Goal: Information Seeking & Learning: Find specific fact

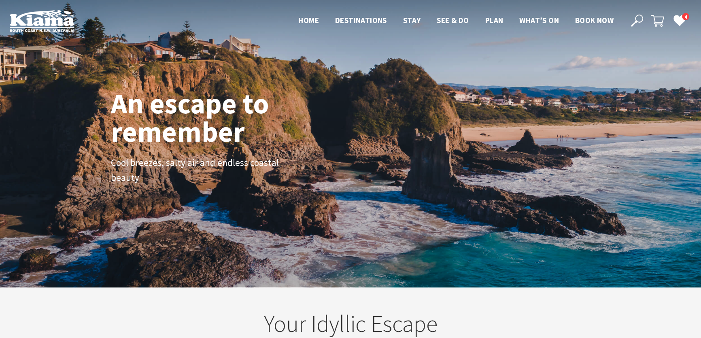
click at [507, 53] on div "An escape to remember Cool breezes, salty air and endless coastal beauty" at bounding box center [350, 143] width 701 height 287
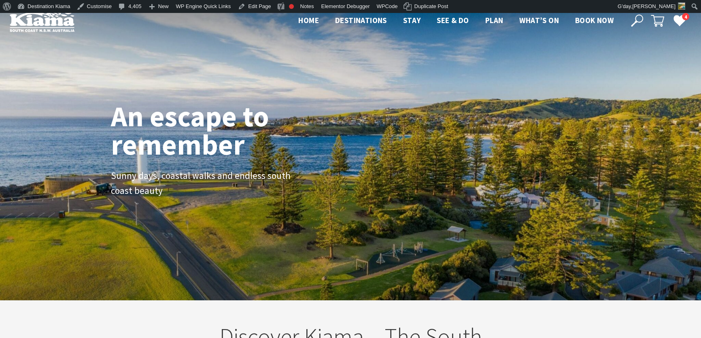
click at [638, 18] on icon at bounding box center [637, 21] width 12 height 12
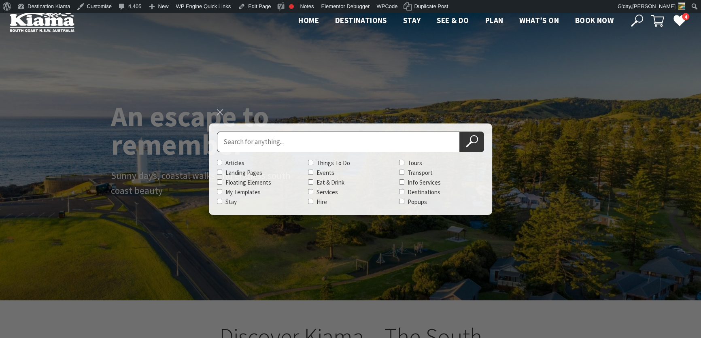
scroll to position [128, 706]
type input "Kiama Seaside Markets"
click at [460, 132] on button "Search Now" at bounding box center [472, 142] width 24 height 21
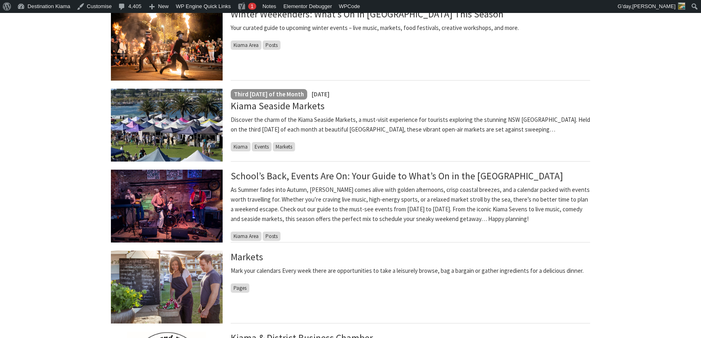
scroll to position [257, 0]
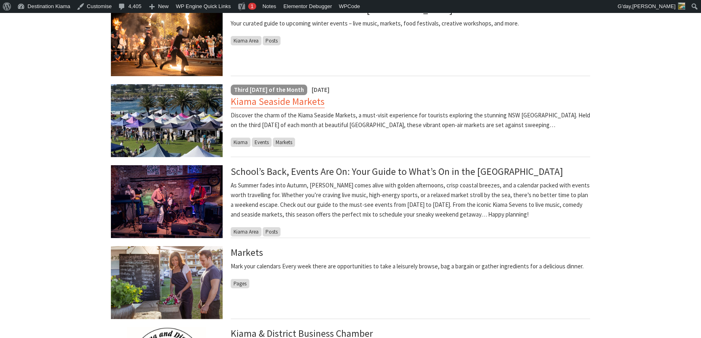
click at [277, 101] on link "Kiama Seaside Markets" at bounding box center [278, 101] width 94 height 13
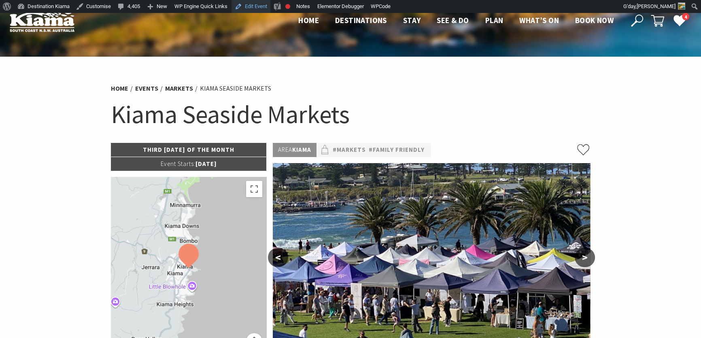
click at [257, 4] on link "Edit Event" at bounding box center [251, 6] width 39 height 13
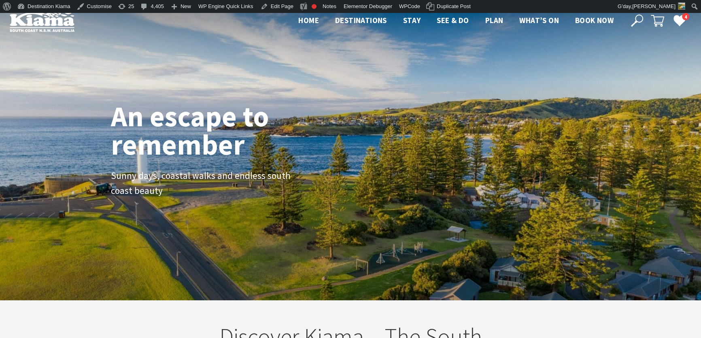
click at [639, 17] on icon at bounding box center [637, 21] width 12 height 12
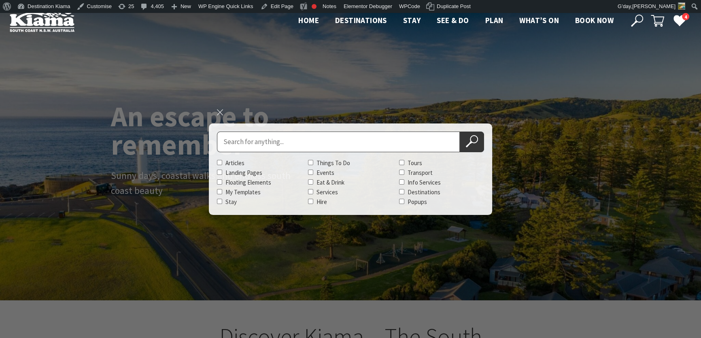
scroll to position [140, 706]
type input "Kiama Seaside Markets"
click at [460, 132] on button "Search Now" at bounding box center [472, 142] width 24 height 21
click at [474, 138] on icon at bounding box center [472, 141] width 12 height 12
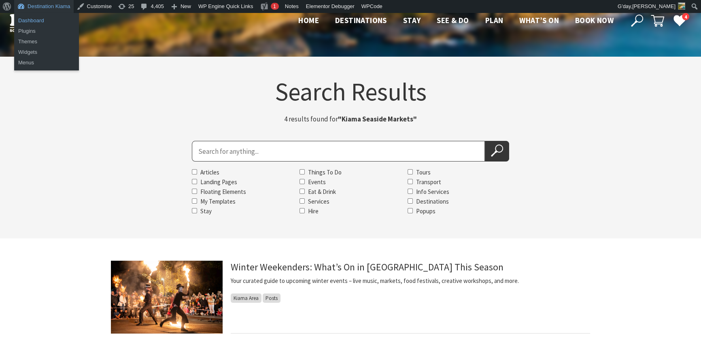
click at [30, 21] on link "Dashboard" at bounding box center [46, 20] width 65 height 11
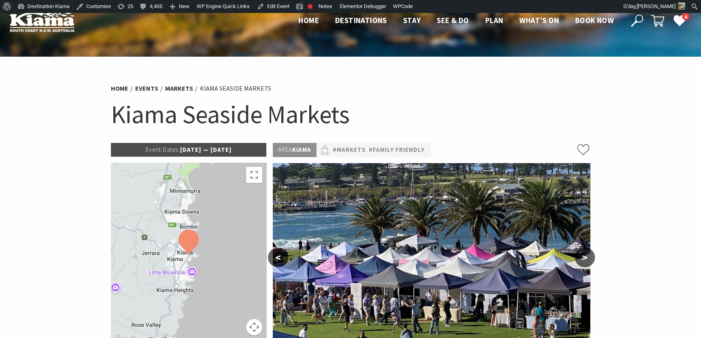
click at [580, 257] on button ">" at bounding box center [585, 257] width 20 height 19
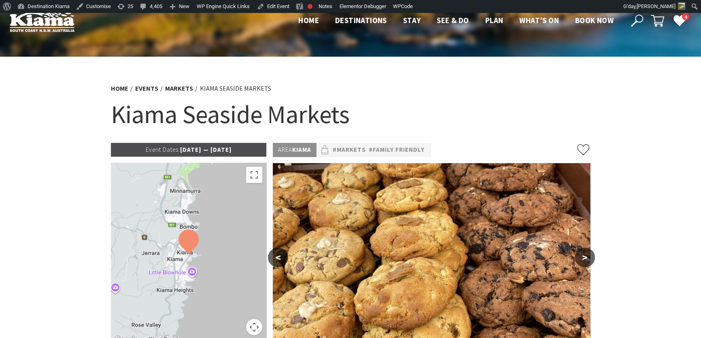
click at [582, 255] on button ">" at bounding box center [585, 257] width 20 height 19
